Goal: Navigation & Orientation: Find specific page/section

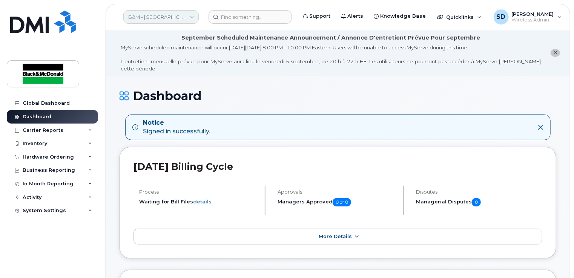
click at [193, 17] on link "B&M - [GEOGRAPHIC_DATA]" at bounding box center [160, 17] width 75 height 14
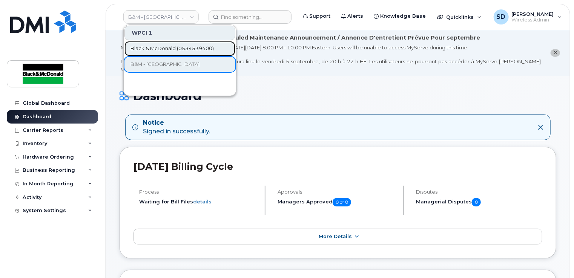
click at [176, 45] on span "Black & McDonald (0534539400)" at bounding box center [171, 49] width 83 height 8
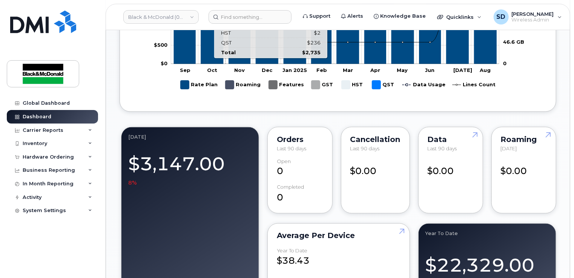
scroll to position [566, 0]
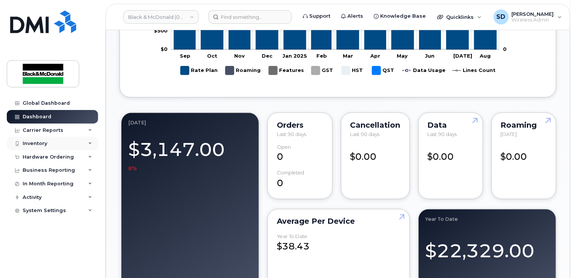
click at [93, 146] on div "Inventory" at bounding box center [52, 144] width 91 height 14
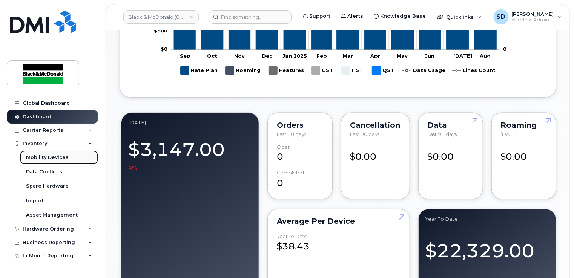
click at [56, 161] on div "Mobility Devices" at bounding box center [47, 157] width 43 height 7
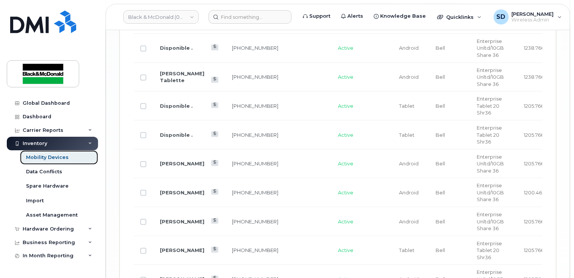
scroll to position [1593, 0]
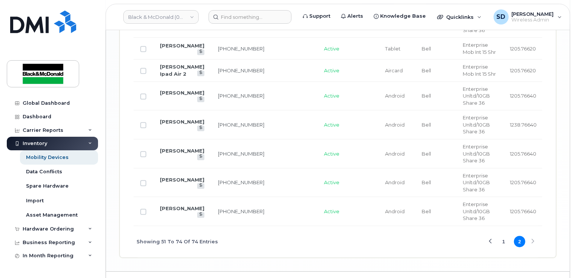
scroll to position [950, 0]
